Goal: Task Accomplishment & Management: Use online tool/utility

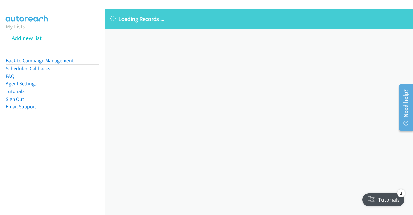
drag, startPoint x: 185, startPoint y: 21, endPoint x: 106, endPoint y: 16, distance: 79.2
click at [106, 16] on div "Loading Records ..." at bounding box center [259, 19] width 308 height 21
copy p "Loading Records ..."
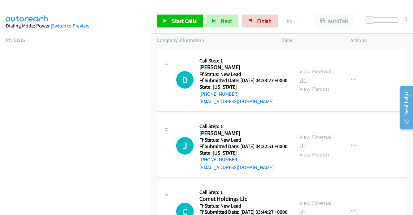
click at [319, 76] on link "View External Url" at bounding box center [315, 75] width 32 height 16
click at [305, 147] on link "View External Url" at bounding box center [315, 141] width 32 height 16
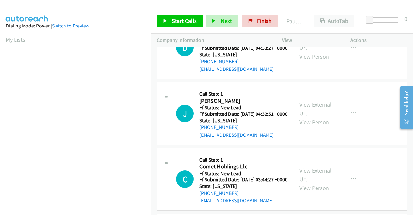
scroll to position [65, 0]
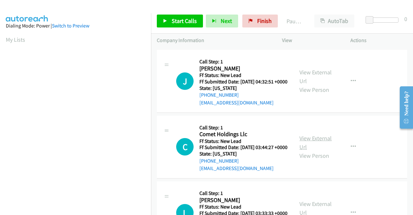
click at [315, 150] on link "View External Url" at bounding box center [315, 142] width 32 height 16
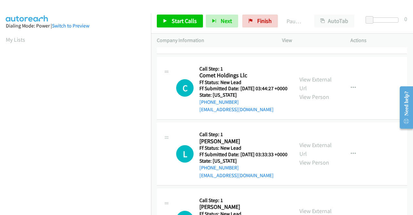
scroll to position [129, 0]
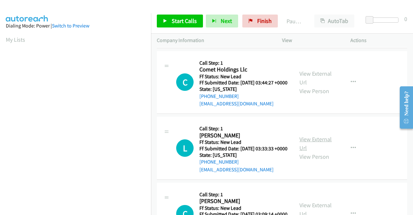
click at [317, 151] on link "View External Url" at bounding box center [315, 143] width 32 height 16
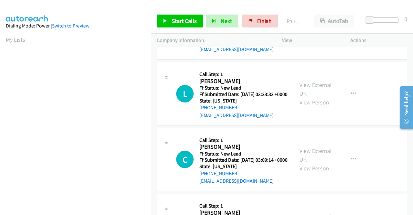
scroll to position [194, 0]
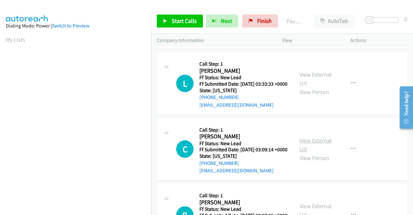
click at [327, 153] on link "View External Url" at bounding box center [315, 144] width 32 height 16
click at [168, 19] on link "Start Calls" at bounding box center [180, 21] width 46 height 13
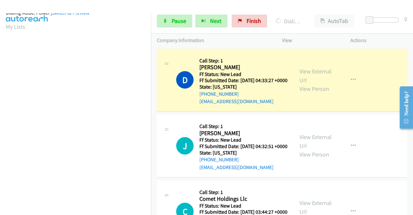
scroll to position [147, 0]
click at [169, 18] on link "Pause" at bounding box center [174, 21] width 35 height 13
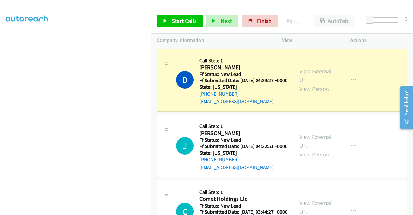
scroll to position [0, 0]
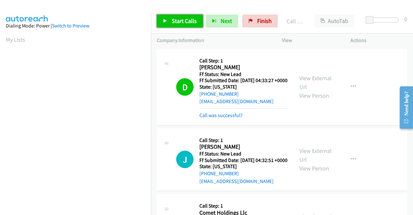
click at [175, 18] on span "Start Calls" at bounding box center [184, 20] width 25 height 7
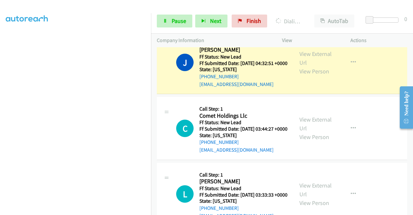
scroll to position [147, 0]
click at [182, 29] on div "Start Calls Pause Next Finish Dialing Justin Van Veen AutoTab AutoTab 0" at bounding box center [282, 21] width 262 height 25
click at [182, 24] on span "Pause" at bounding box center [179, 20] width 15 height 7
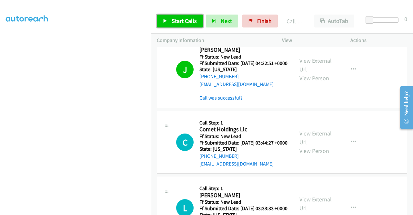
click at [182, 23] on span "Start Calls" at bounding box center [184, 20] width 25 height 7
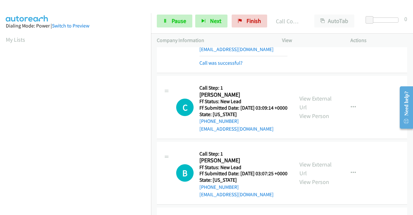
scroll to position [297, 0]
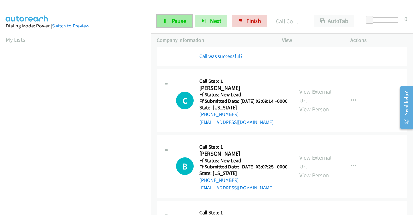
click at [180, 23] on span "Pause" at bounding box center [179, 20] width 15 height 7
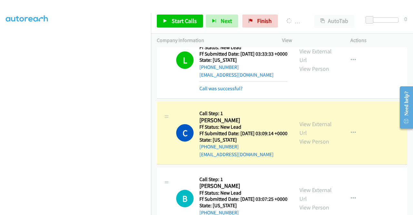
scroll to position [0, 0]
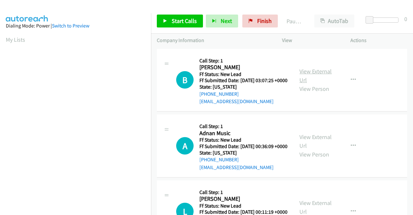
click at [328, 72] on link "View External Url" at bounding box center [315, 75] width 32 height 16
click at [311, 149] on link "View External Url" at bounding box center [315, 141] width 32 height 16
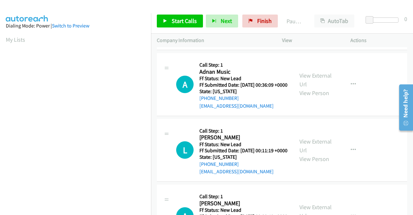
scroll to position [65, 0]
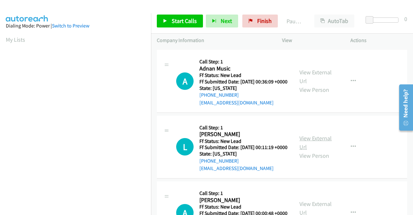
click at [309, 150] on link "View External Url" at bounding box center [315, 142] width 32 height 16
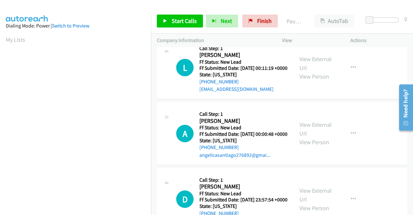
scroll to position [161, 0]
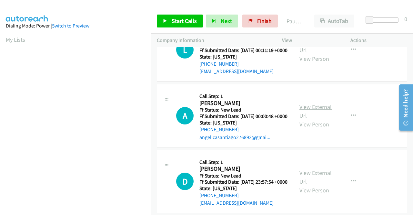
click at [317, 119] on link "View External Url" at bounding box center [315, 111] width 32 height 16
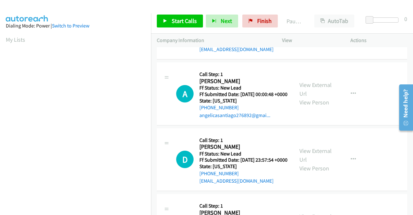
scroll to position [226, 0]
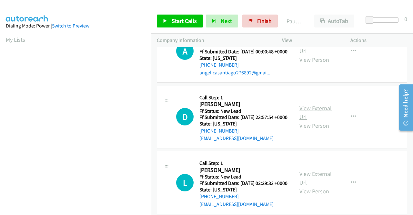
click at [308, 120] on link "View External Url" at bounding box center [315, 112] width 32 height 16
click at [175, 17] on span "Start Calls" at bounding box center [184, 20] width 25 height 7
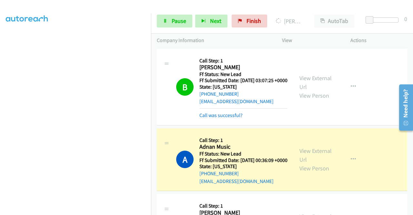
scroll to position [147, 0]
click at [169, 18] on link "Pause" at bounding box center [174, 21] width 35 height 13
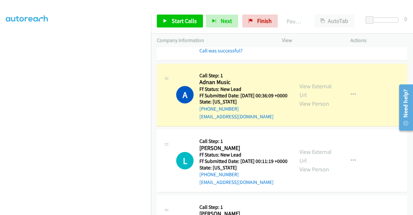
scroll to position [50, 0]
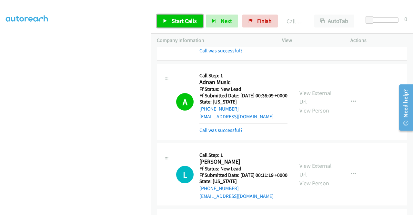
click at [164, 18] on link "Start Calls" at bounding box center [180, 21] width 46 height 13
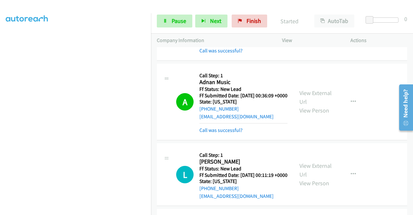
click at [225, 140] on div "A Callback Scheduled Call Step: 1 Adnan Music America/New_York Ff Status: New L…" at bounding box center [282, 102] width 250 height 76
click at [226, 133] on link "Call was successful?" at bounding box center [220, 130] width 43 height 6
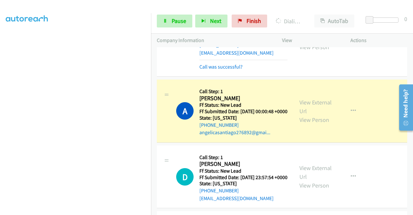
scroll to position [0, 0]
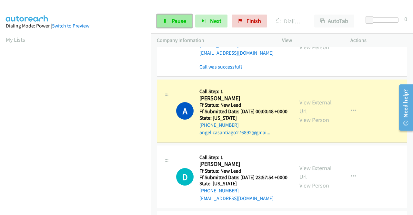
click at [179, 15] on link "Pause" at bounding box center [174, 21] width 35 height 13
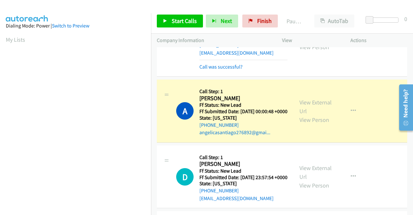
scroll to position [147, 0]
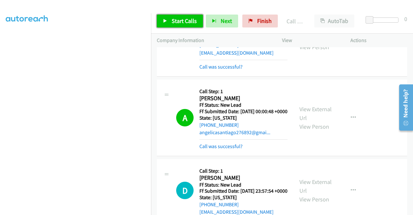
click at [187, 21] on span "Start Calls" at bounding box center [184, 20] width 25 height 7
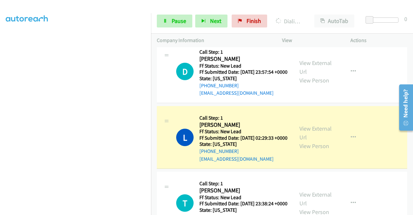
scroll to position [323, 0]
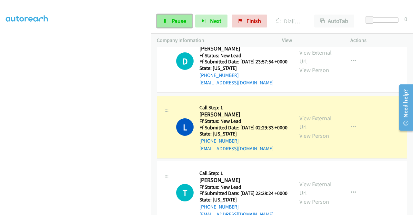
click at [187, 24] on link "Pause" at bounding box center [174, 21] width 35 height 13
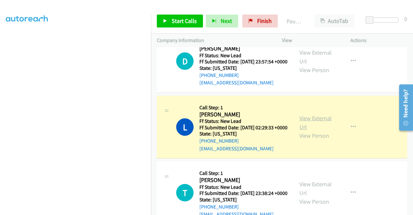
click at [304, 130] on link "View External Url" at bounding box center [315, 122] width 32 height 16
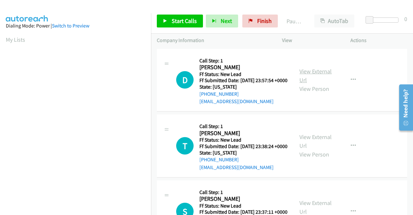
click at [310, 74] on link "View External Url" at bounding box center [315, 75] width 32 height 16
click at [300, 145] on link "View External Url" at bounding box center [315, 141] width 32 height 16
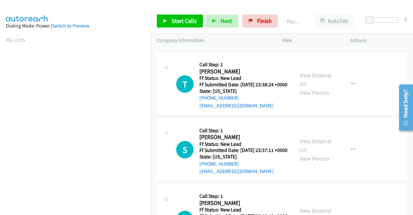
scroll to position [65, 0]
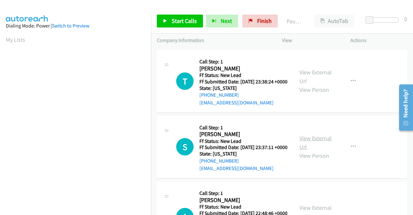
click at [305, 150] on link "View External Url" at bounding box center [315, 142] width 32 height 16
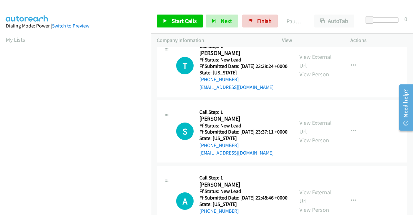
scroll to position [129, 0]
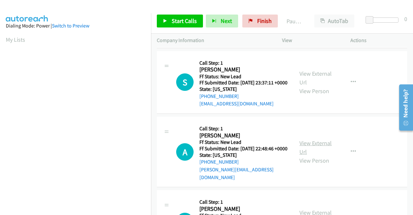
click at [303, 155] on link "View External Url" at bounding box center [315, 147] width 32 height 16
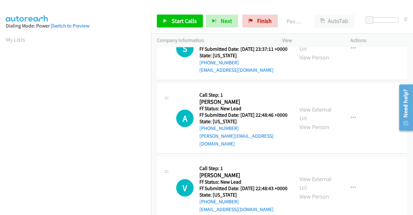
scroll to position [194, 0]
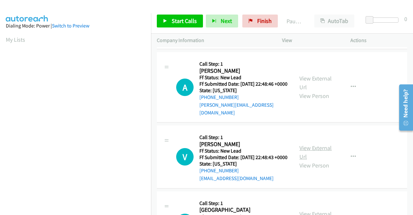
click at [308, 160] on link "View External Url" at bounding box center [315, 152] width 32 height 16
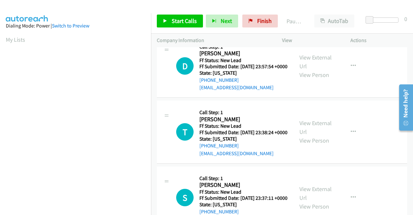
scroll to position [0, 0]
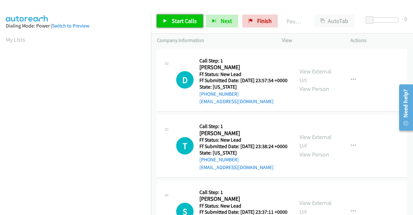
click at [180, 25] on link "Start Calls" at bounding box center [180, 21] width 46 height 13
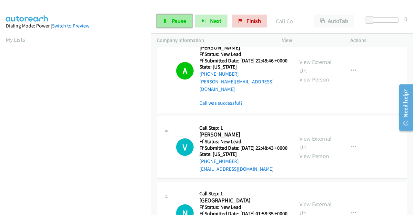
click at [183, 21] on span "Pause" at bounding box center [179, 20] width 15 height 7
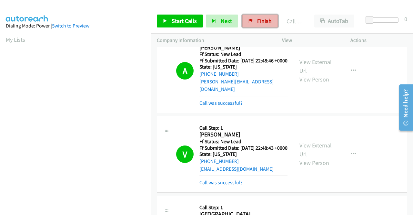
click at [257, 16] on link "Finish" at bounding box center [259, 21] width 35 height 13
